Goal: Task Accomplishment & Management: Manage account settings

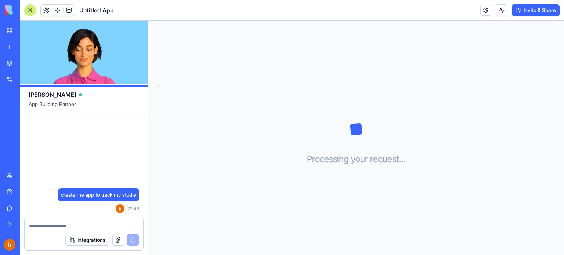
scroll to position [31, 0]
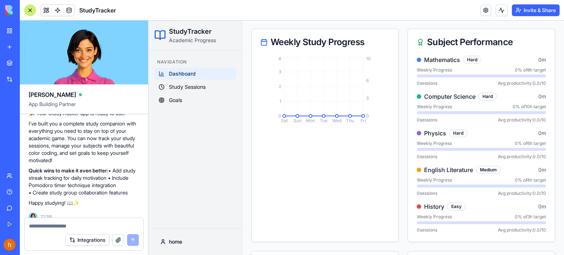
scroll to position [170, 0]
click at [470, 64] on div "Hard" at bounding box center [472, 60] width 18 height 8
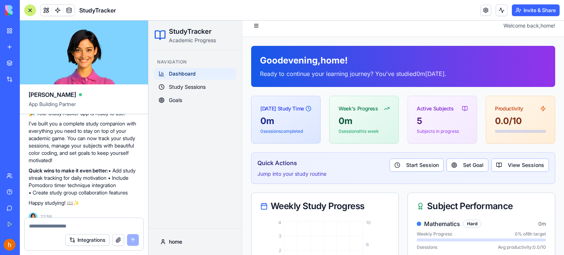
scroll to position [0, 0]
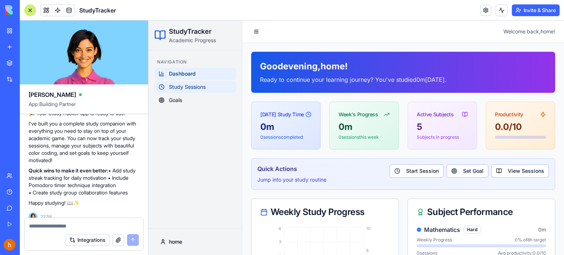
click at [206, 85] on span "Study Sessions" at bounding box center [187, 86] width 37 height 7
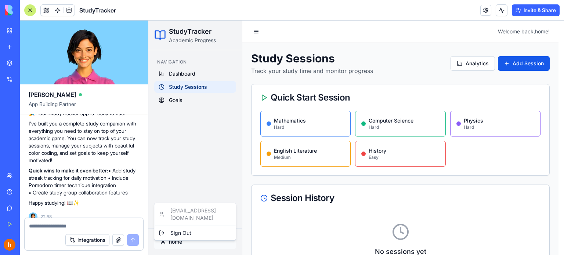
click at [174, 241] on html "StudyTracker Academic Progress Navigation Dashboard Study Sessions Goals home W…" at bounding box center [356, 170] width 416 height 299
click at [192, 149] on html "StudyTracker Academic Progress Navigation Dashboard Study Sessions Goals home W…" at bounding box center [356, 170] width 416 height 299
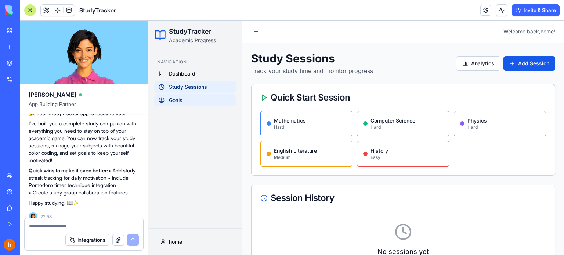
click at [180, 100] on span "Goals" at bounding box center [175, 100] width 13 height 7
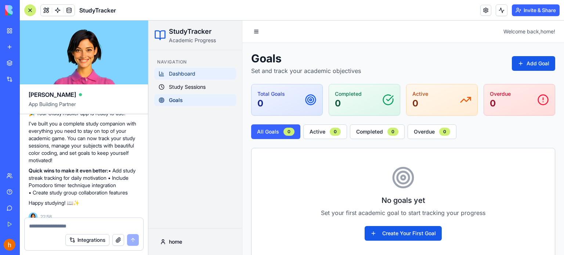
click at [194, 75] on span "Dashboard" at bounding box center [182, 73] width 26 height 7
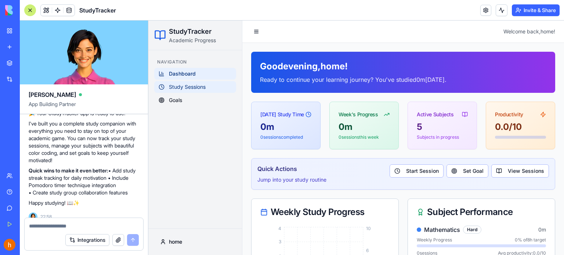
click at [198, 86] on span "Study Sessions" at bounding box center [187, 86] width 37 height 7
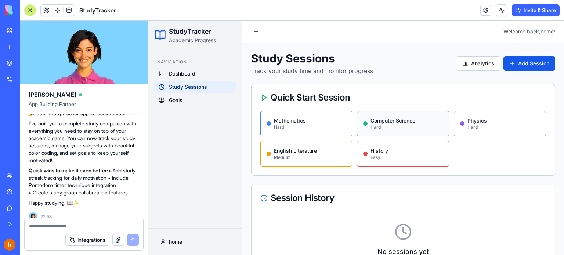
click at [408, 120] on div "Computer Science" at bounding box center [393, 120] width 45 height 7
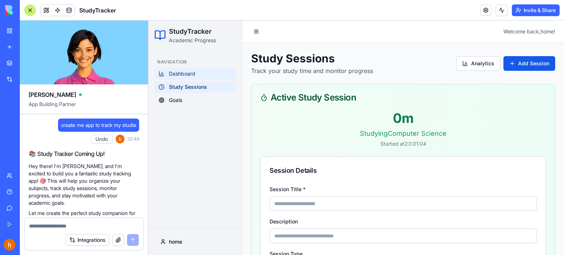
click at [194, 77] on link "Dashboard" at bounding box center [195, 74] width 82 height 12
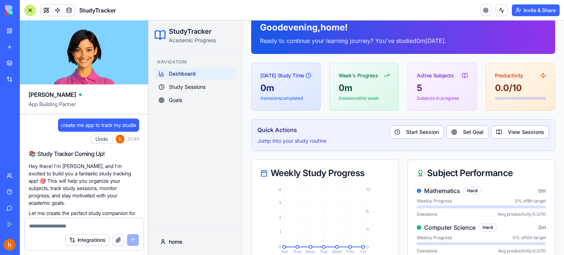
scroll to position [38, 0]
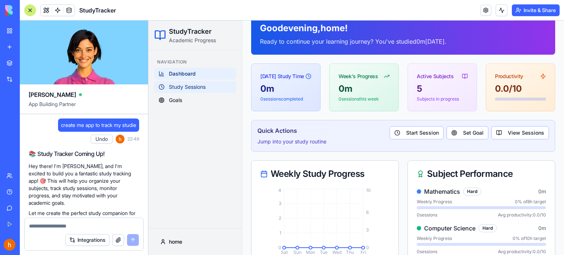
click at [167, 88] on link "Study Sessions" at bounding box center [195, 87] width 82 height 12
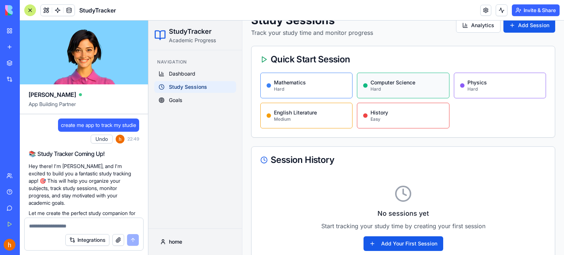
click at [404, 82] on div "Computer Science" at bounding box center [393, 82] width 45 height 7
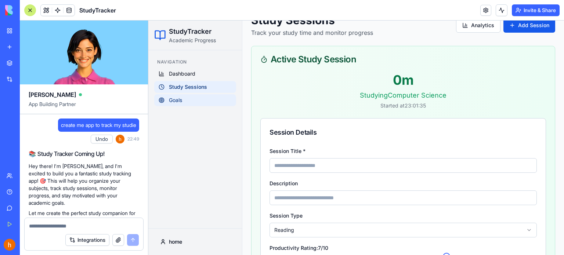
click at [197, 96] on link "Goals" at bounding box center [195, 100] width 82 height 12
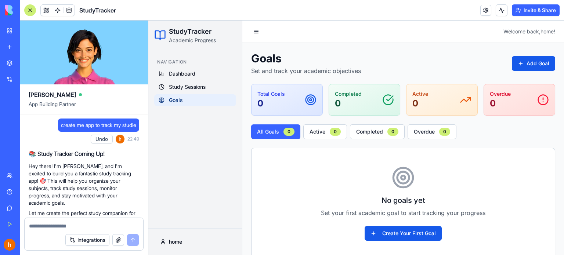
click at [480, 8] on link at bounding box center [485, 10] width 11 height 11
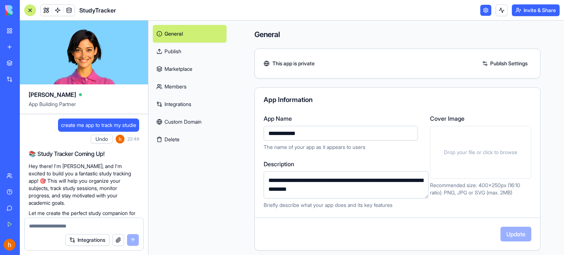
click at [180, 124] on link "Custom Domain" at bounding box center [190, 122] width 74 height 18
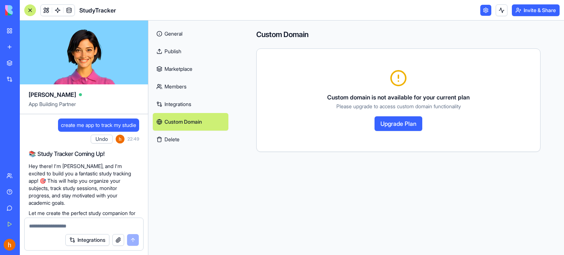
click at [184, 48] on link "Publish" at bounding box center [191, 52] width 76 height 18
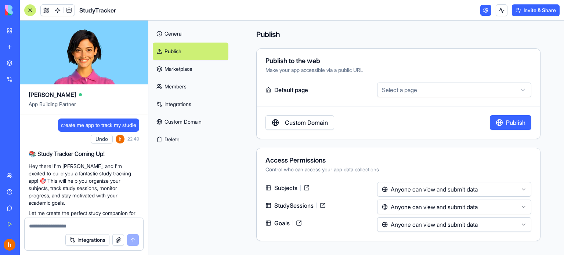
click at [317, 127] on link "Custom Domain" at bounding box center [300, 122] width 69 height 15
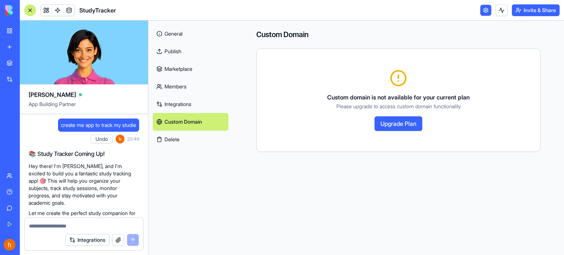
click at [188, 70] on link "Marketplace" at bounding box center [191, 69] width 76 height 18
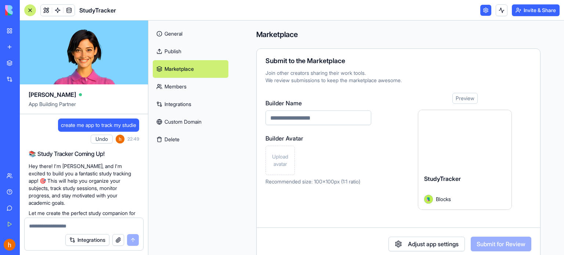
click at [188, 87] on link "Members" at bounding box center [191, 87] width 76 height 18
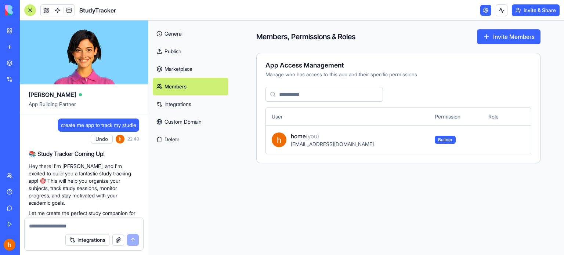
click at [195, 39] on link "General" at bounding box center [191, 34] width 76 height 18
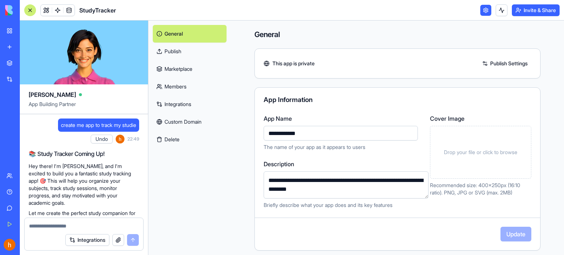
click at [90, 242] on button "Integrations" at bounding box center [87, 240] width 44 height 12
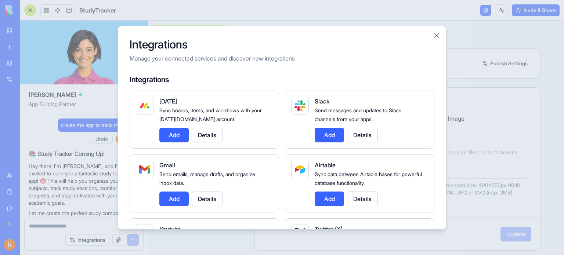
scroll to position [47, 0]
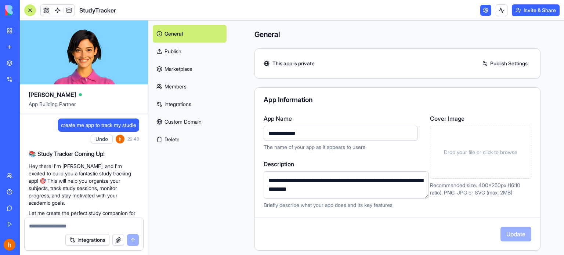
click at [97, 240] on button "Integrations" at bounding box center [87, 240] width 44 height 12
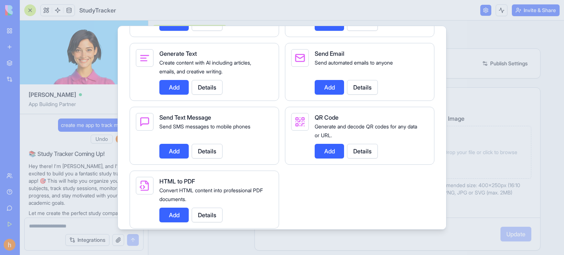
scroll to position [1092, 0]
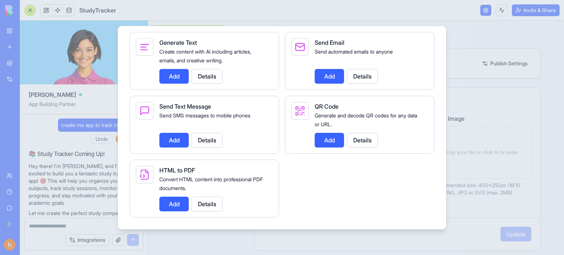
click at [76, 168] on div at bounding box center [282, 127] width 564 height 255
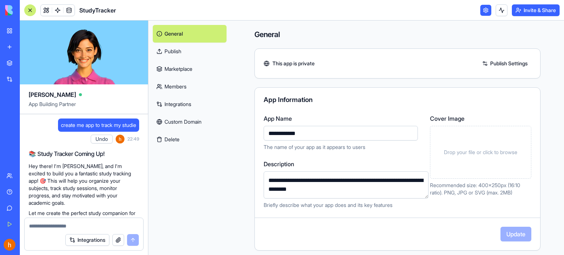
click at [186, 107] on link "Integrations" at bounding box center [190, 104] width 74 height 18
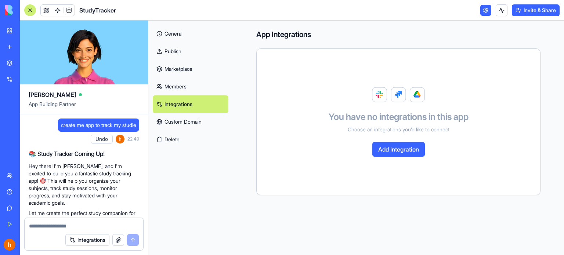
click at [10, 10] on img at bounding box center [28, 10] width 46 height 10
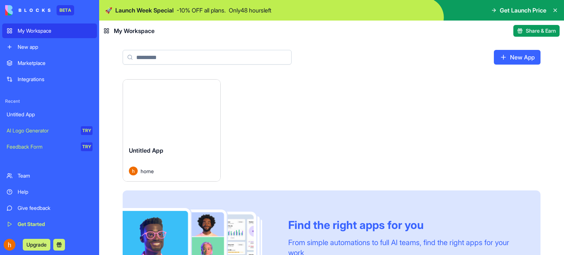
click at [345, 119] on div "Launch Untitled App home Find the right apps for you From simple automations to…" at bounding box center [332, 195] width 418 height 233
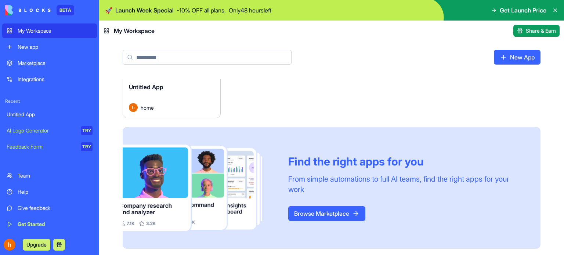
click at [361, 120] on div "Launch Untitled App home Find the right apps for you From simple automations to…" at bounding box center [332, 132] width 418 height 233
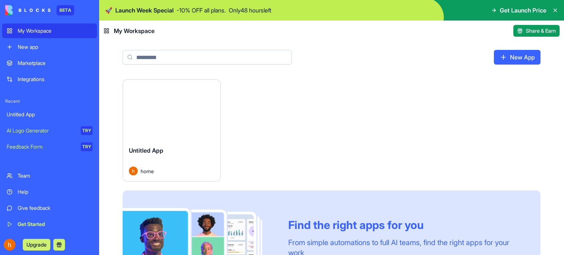
click at [105, 29] on icon at bounding box center [107, 31] width 6 height 6
click at [9, 10] on img at bounding box center [28, 10] width 46 height 10
click at [555, 10] on icon at bounding box center [555, 10] width 6 height 6
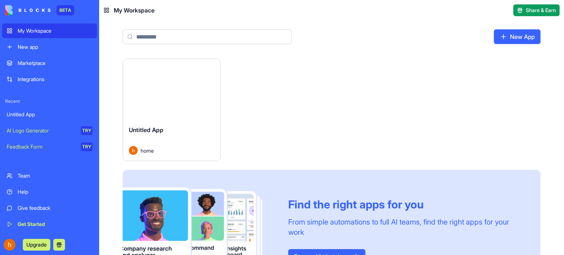
click at [116, 67] on div "Launch Untitled App home Find the right apps for you From simple automations to…" at bounding box center [331, 180] width 465 height 242
drag, startPoint x: 105, startPoint y: 3, endPoint x: 105, endPoint y: 8, distance: 5.5
click at [105, 8] on header "My Workspace Share & Earn" at bounding box center [331, 10] width 465 height 21
click at [105, 8] on rect at bounding box center [105, 9] width 2 height 2
